Goal: Book appointment/travel/reservation

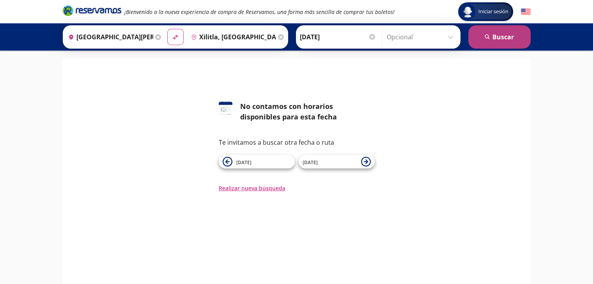
click at [490, 44] on button "search [GEOGRAPHIC_DATA]" at bounding box center [499, 36] width 62 height 23
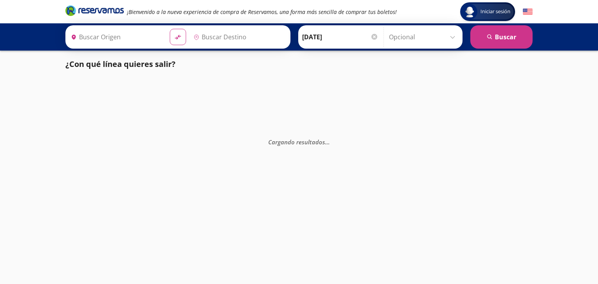
type input "[GEOGRAPHIC_DATA][PERSON_NAME], [GEOGRAPHIC_DATA][PERSON_NAME]"
type input "Xilitla, [GEOGRAPHIC_DATA][PERSON_NAME]"
type input "[GEOGRAPHIC_DATA][PERSON_NAME], [GEOGRAPHIC_DATA][PERSON_NAME]"
type input "Xilitla, [GEOGRAPHIC_DATA][PERSON_NAME]"
type input "[GEOGRAPHIC_DATA][PERSON_NAME], [GEOGRAPHIC_DATA][PERSON_NAME]"
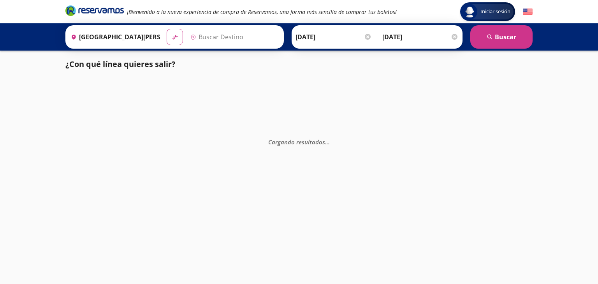
type input "Xilitla, [GEOGRAPHIC_DATA][PERSON_NAME]"
